Goal: Task Accomplishment & Management: Complete application form

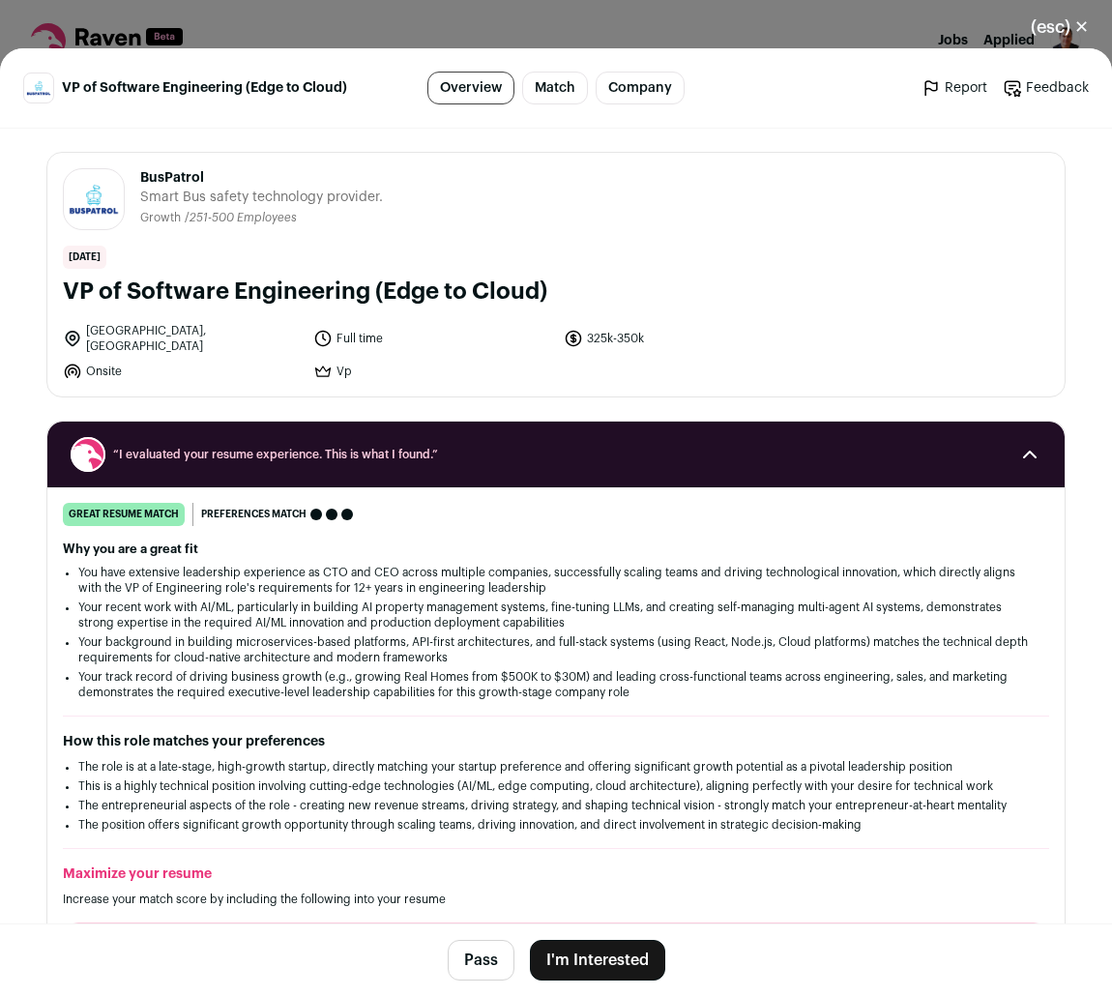
click at [584, 952] on button "I'm Interested" at bounding box center [597, 960] width 135 height 41
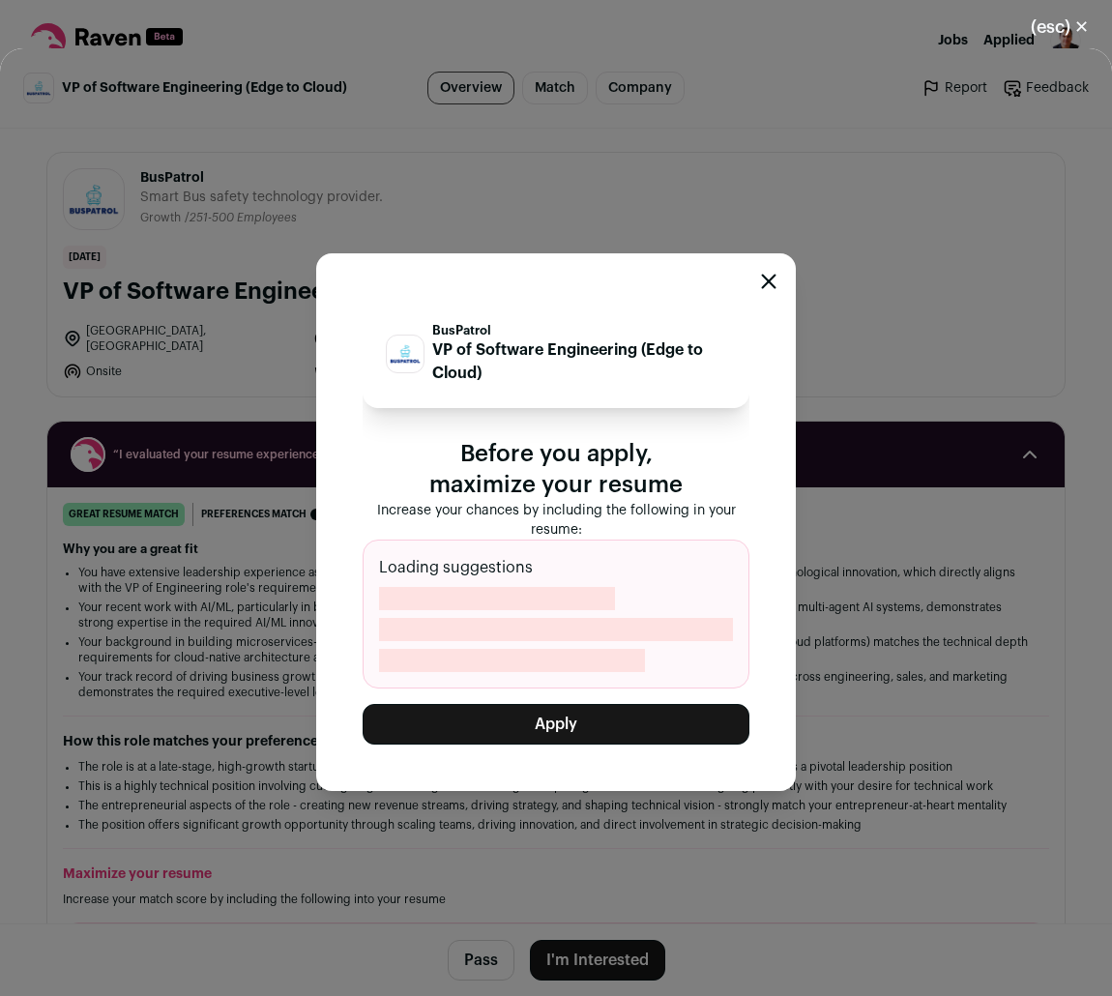
click at [570, 722] on button "Apply" at bounding box center [556, 724] width 387 height 41
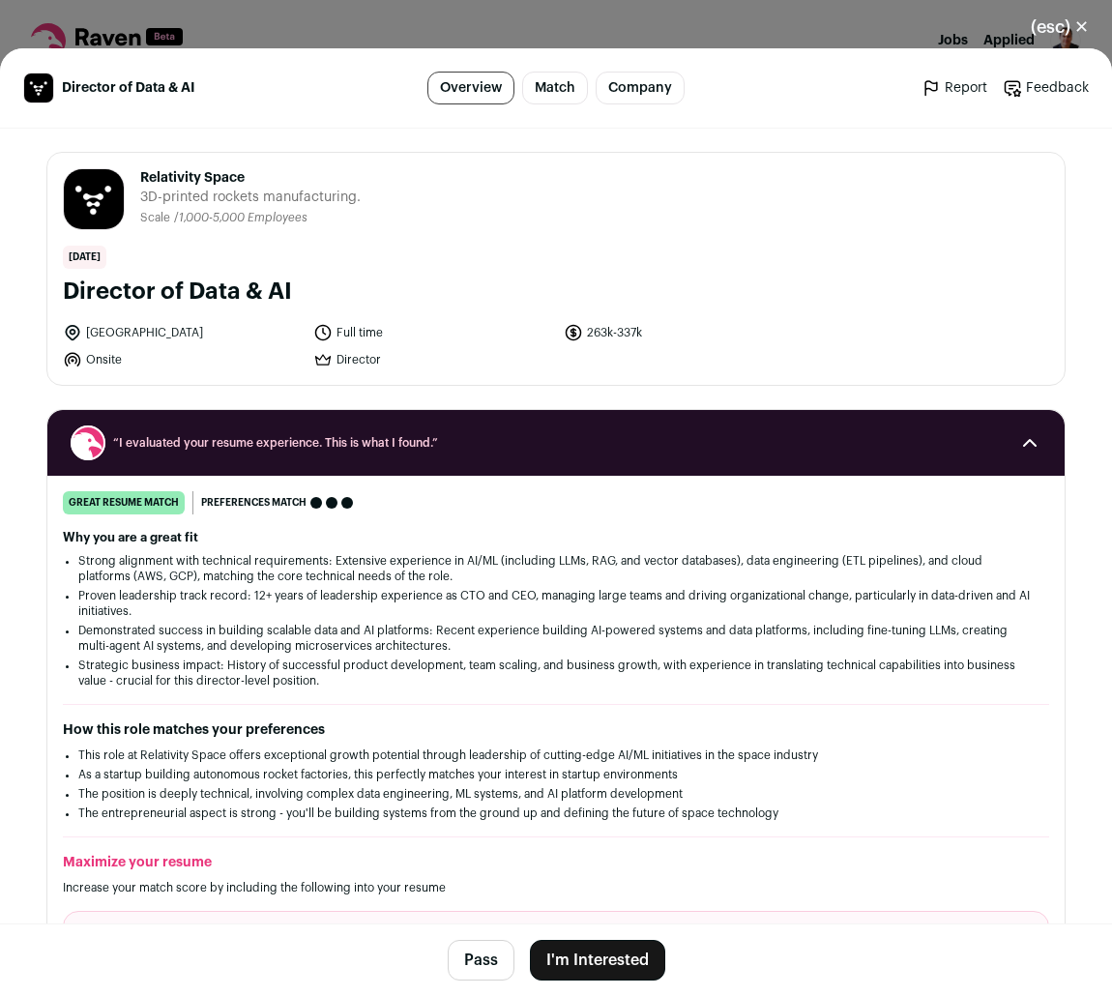
drag, startPoint x: 596, startPoint y: 956, endPoint x: 656, endPoint y: 592, distance: 368.6
click at [656, 592] on main "Director of Data & AI Overview Match Company Report Feedback Report Feedback Re…" at bounding box center [556, 522] width 1112 height 948
click at [584, 961] on button "I'm Interested" at bounding box center [597, 960] width 135 height 41
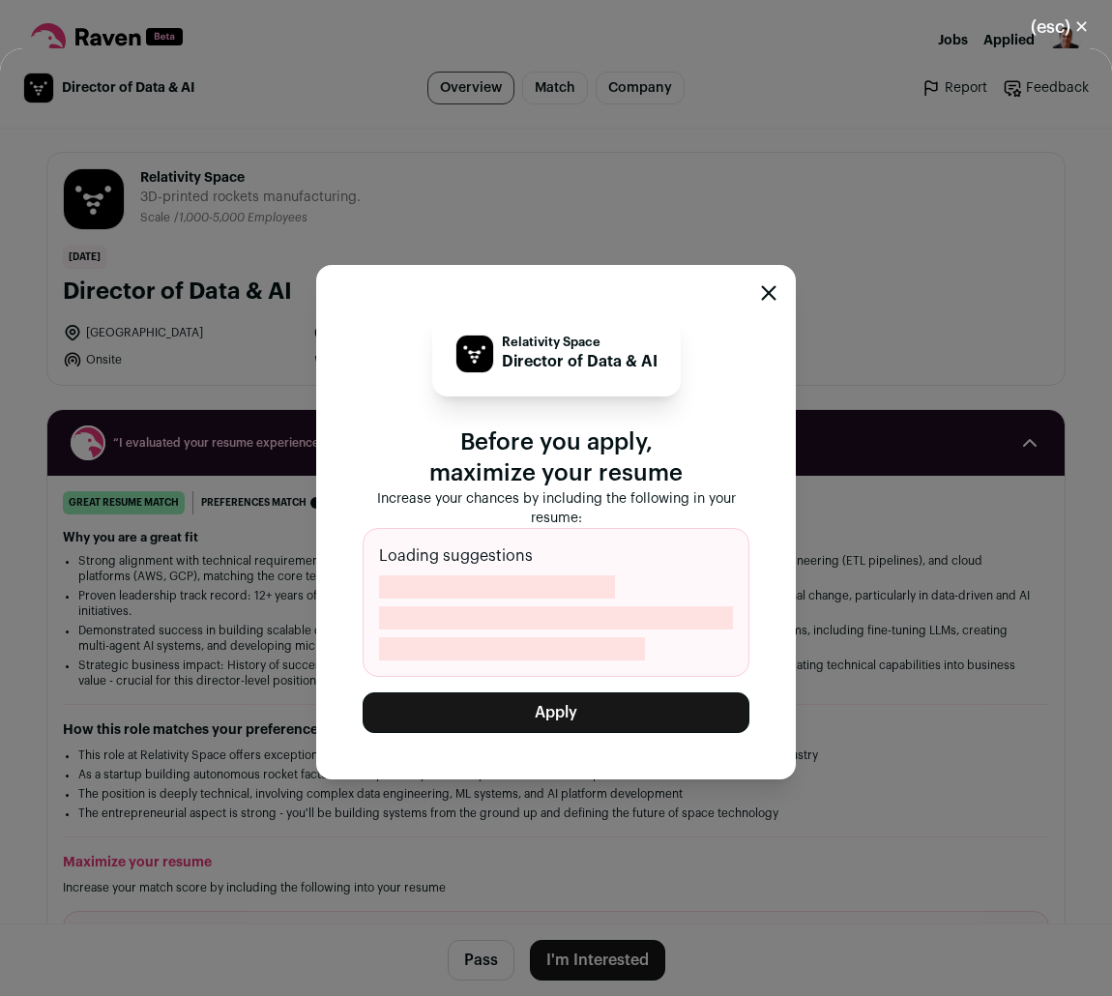
click at [544, 703] on button "Apply" at bounding box center [556, 713] width 387 height 41
